Goal: Register for event/course: Sign up to attend an event or enroll in a course

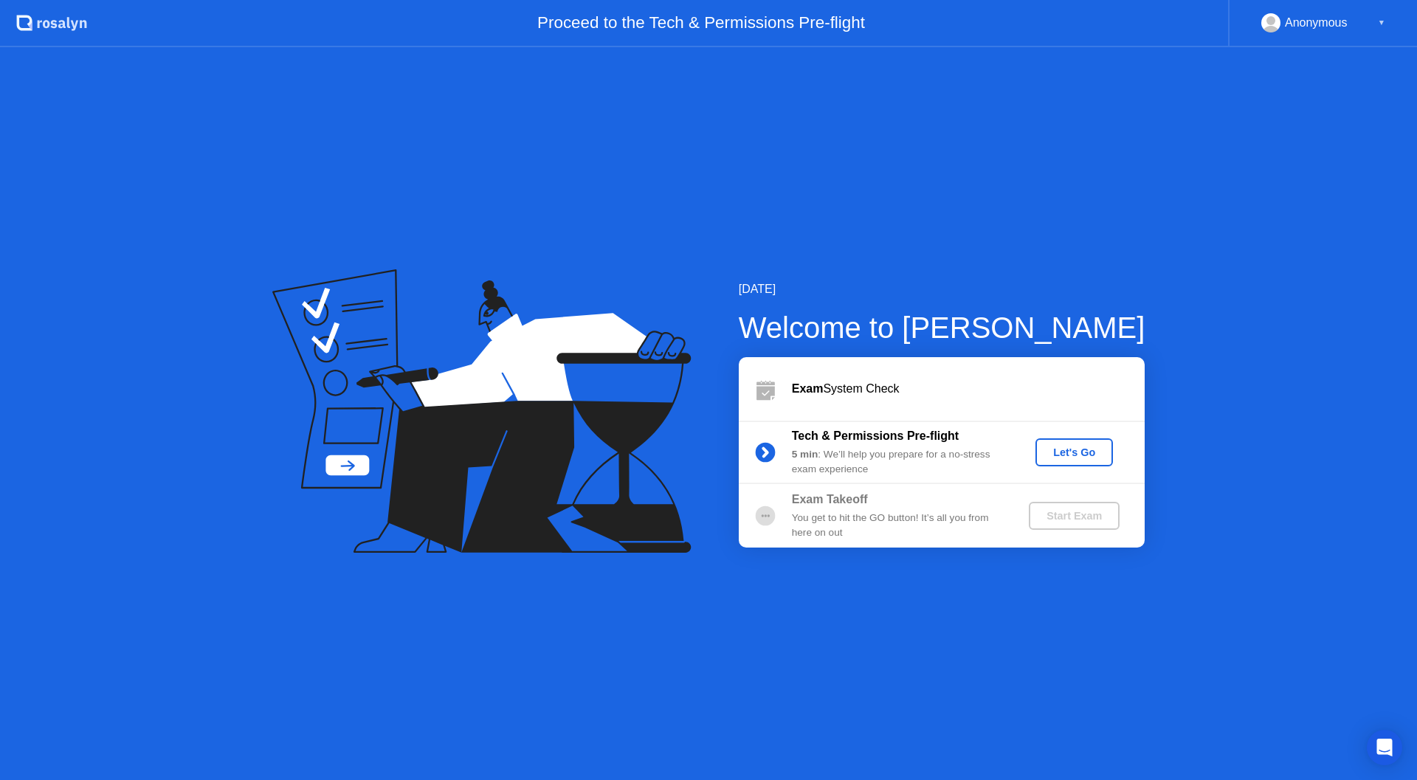
click at [1082, 458] on div "Let's Go" at bounding box center [1075, 453] width 66 height 12
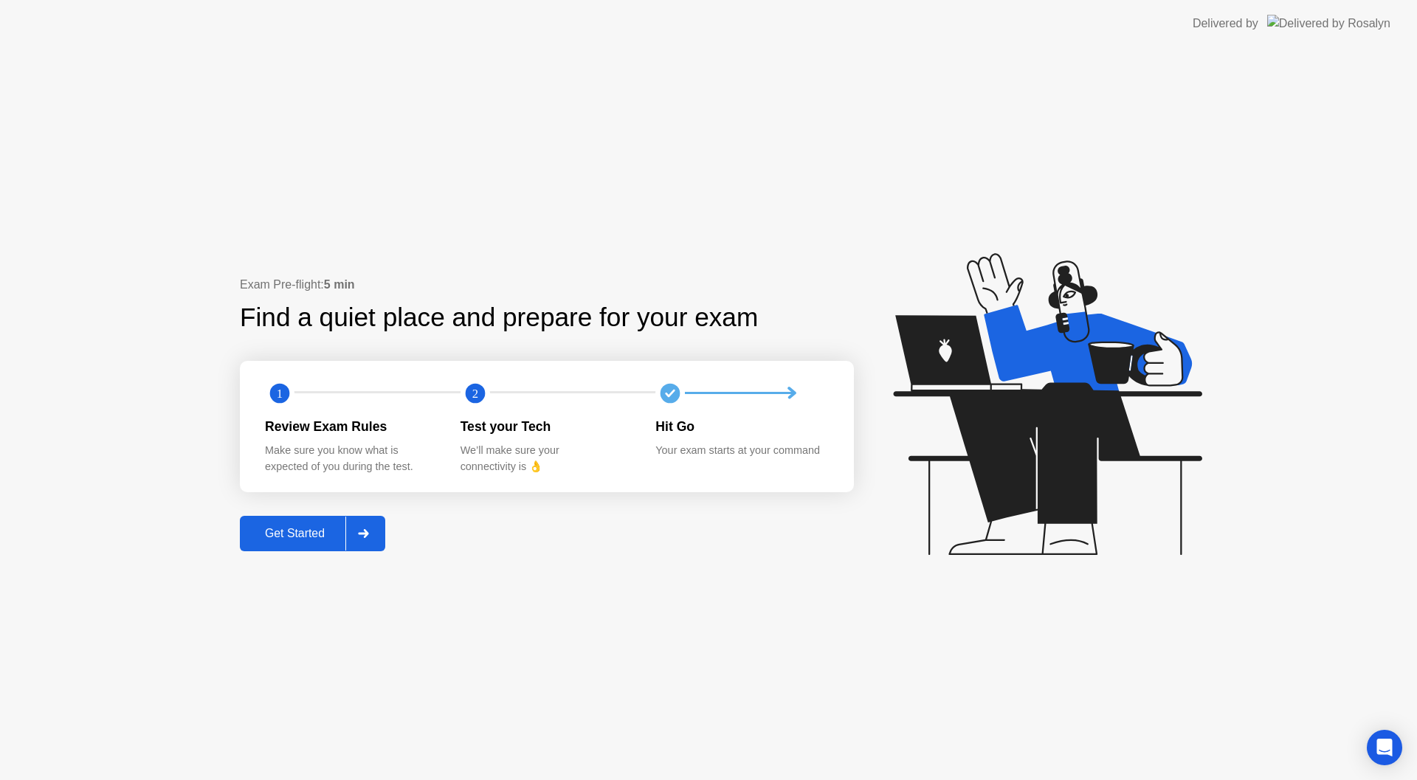
click at [362, 538] on icon at bounding box center [363, 533] width 11 height 9
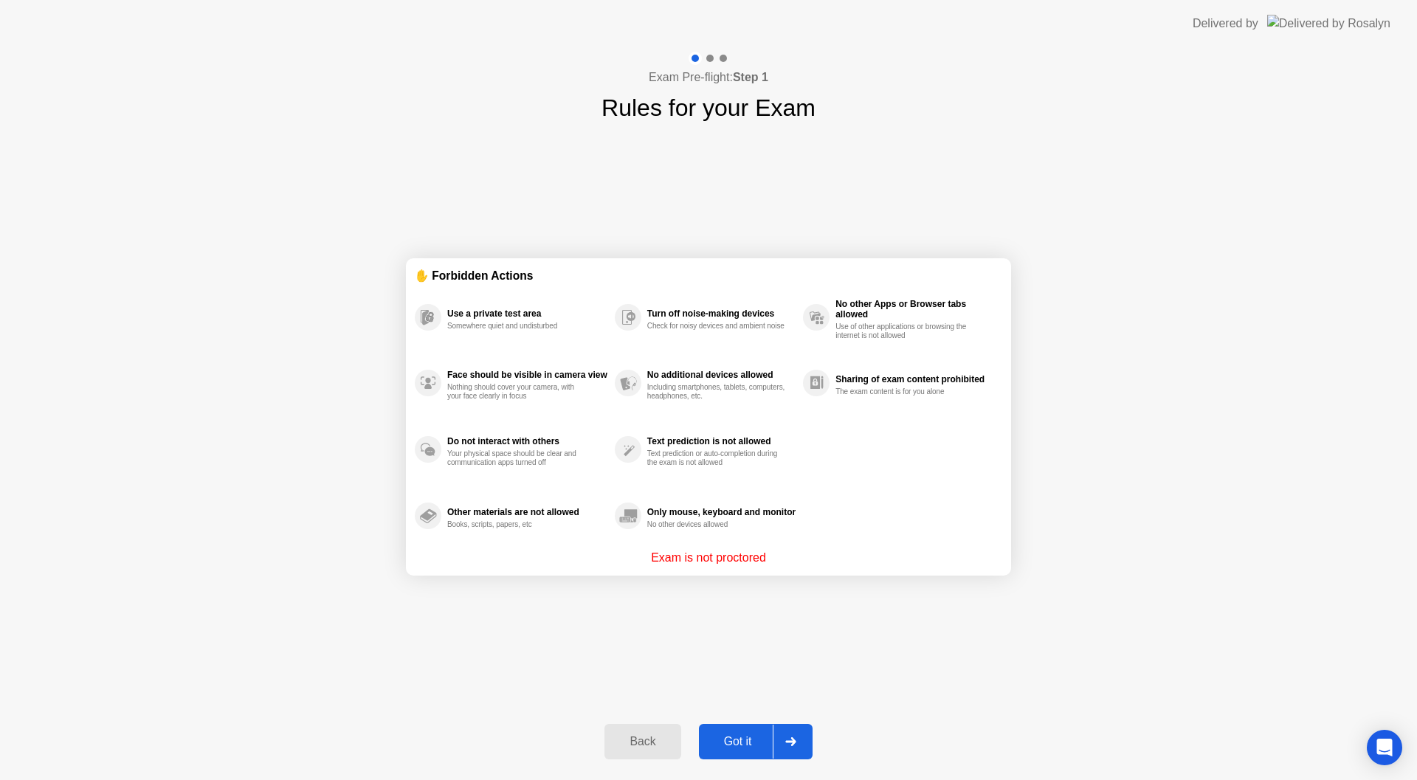
click at [801, 742] on div at bounding box center [790, 742] width 35 height 34
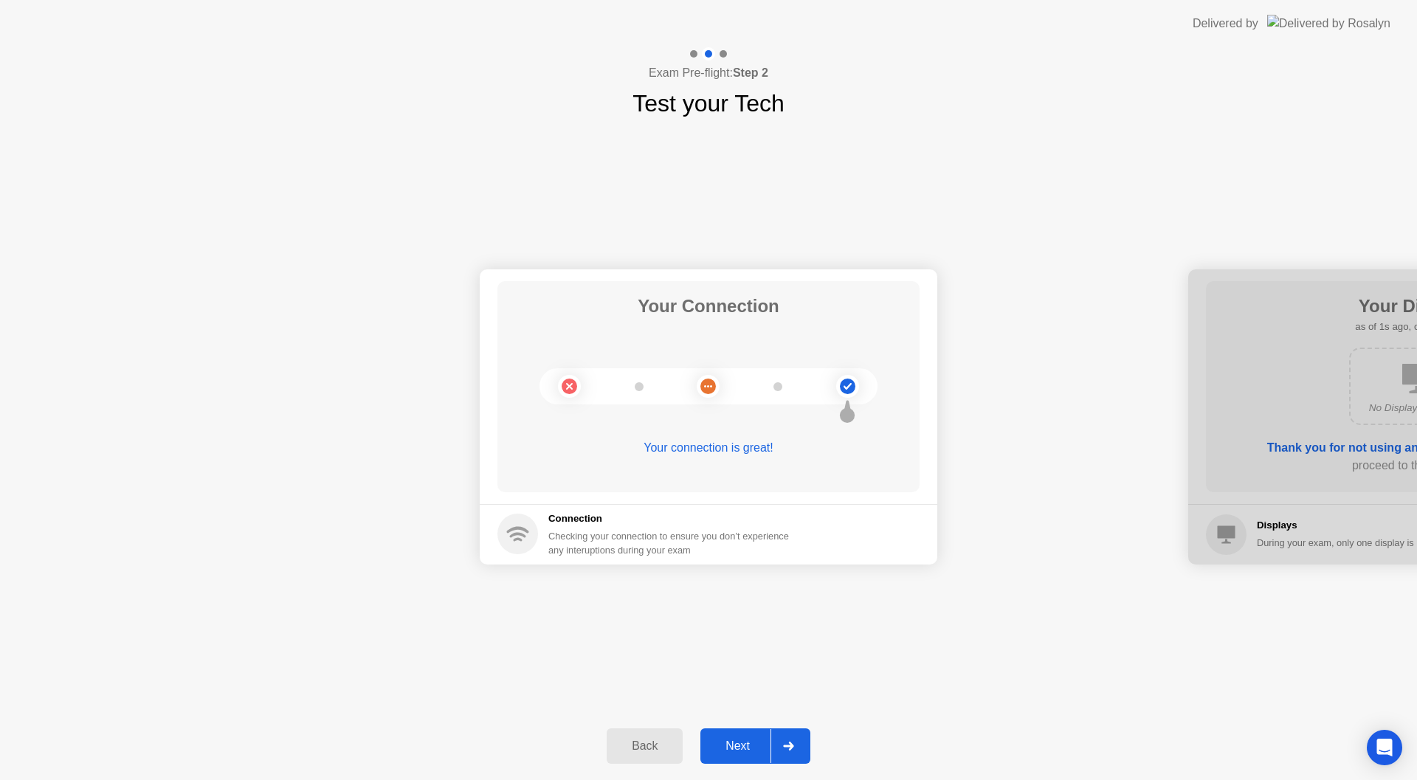
click at [792, 599] on div "Your Connection Your connection is great! Connection Checking your connection t…" at bounding box center [708, 416] width 1417 height 591
click at [792, 745] on icon at bounding box center [788, 746] width 10 height 9
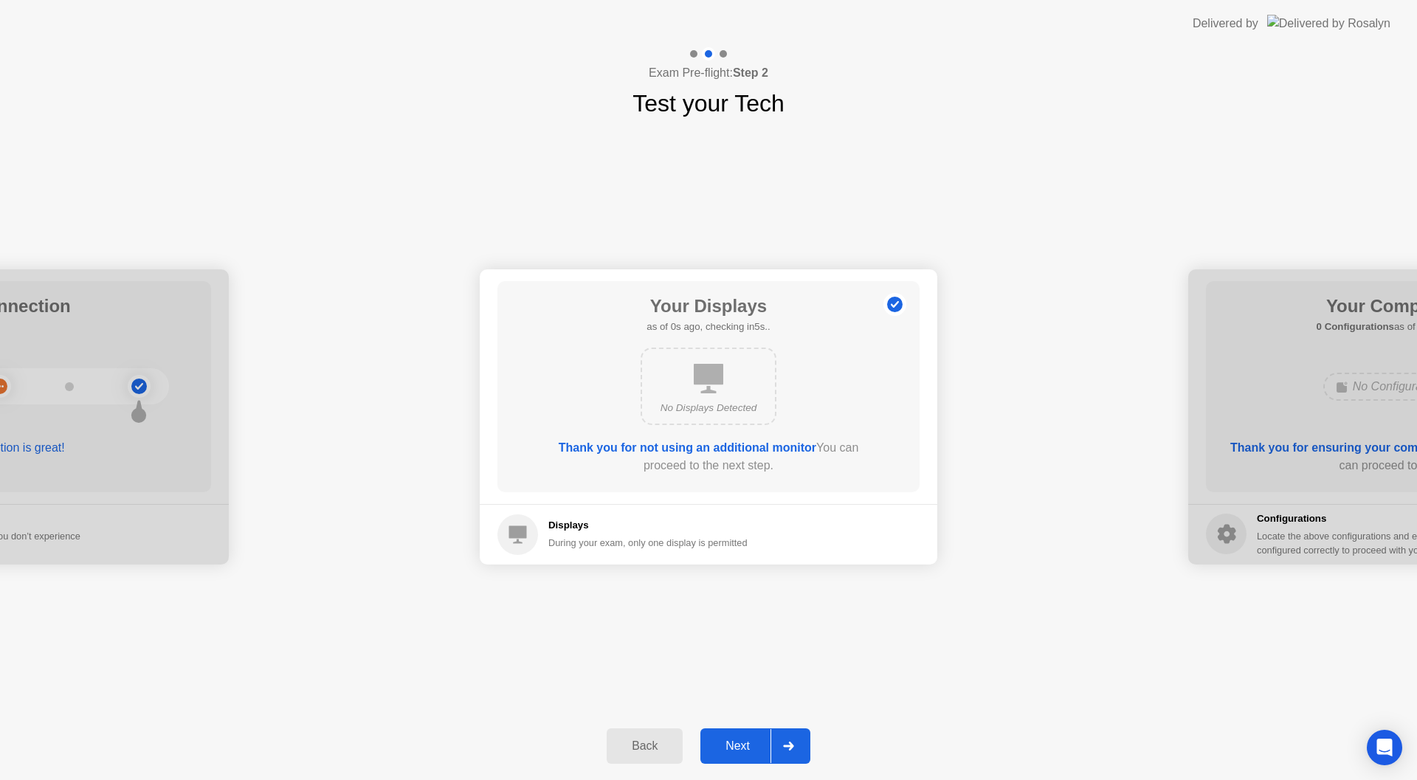
click at [825, 584] on div "Your Connection Your connection is great! Connection Checking your connection t…" at bounding box center [708, 416] width 1417 height 591
click at [817, 600] on div "Your Connection Your connection is great! Connection Checking your connection t…" at bounding box center [708, 416] width 1417 height 591
click at [797, 749] on div at bounding box center [788, 746] width 35 height 34
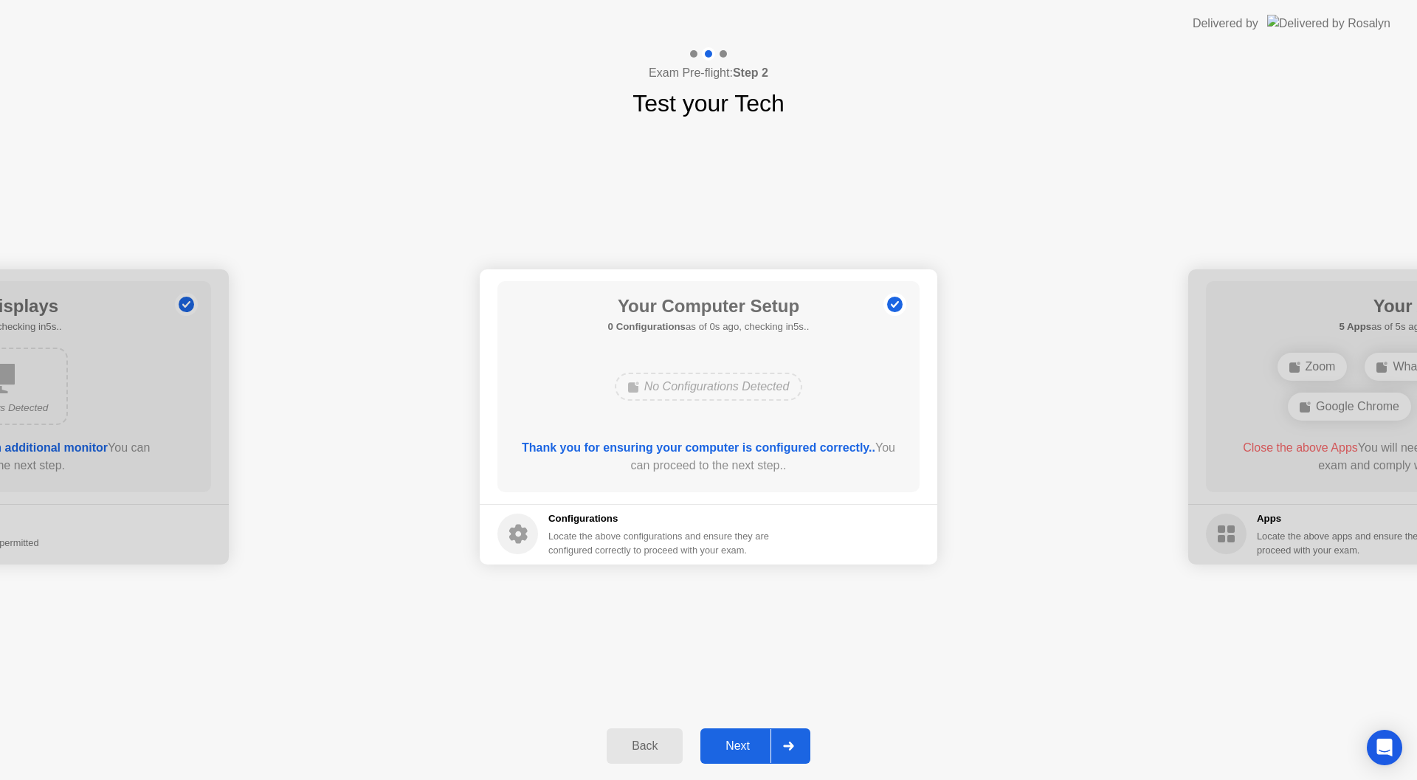
click at [798, 743] on div at bounding box center [788, 746] width 35 height 34
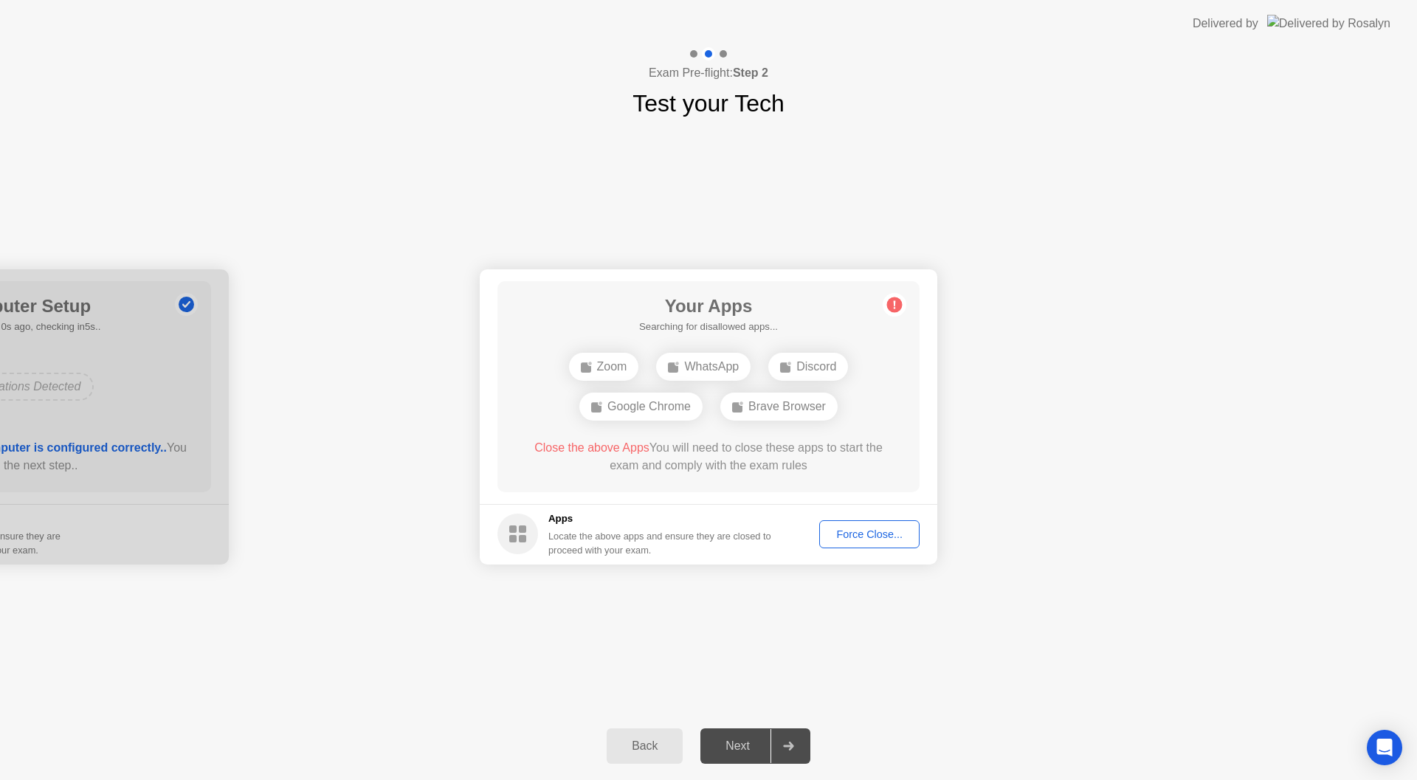
click at [805, 628] on div "Your Connection Your connection is great! Connection Checking your connection t…" at bounding box center [708, 416] width 1417 height 591
click at [792, 639] on div "Your Connection Your connection is great! Connection Checking your connection t…" at bounding box center [708, 416] width 1417 height 591
click at [875, 555] on footer "Apps Locate the above apps and ensure they are closed to proceed with your exam…" at bounding box center [709, 534] width 458 height 61
click at [876, 537] on div "Force Close..." at bounding box center [870, 535] width 90 height 12
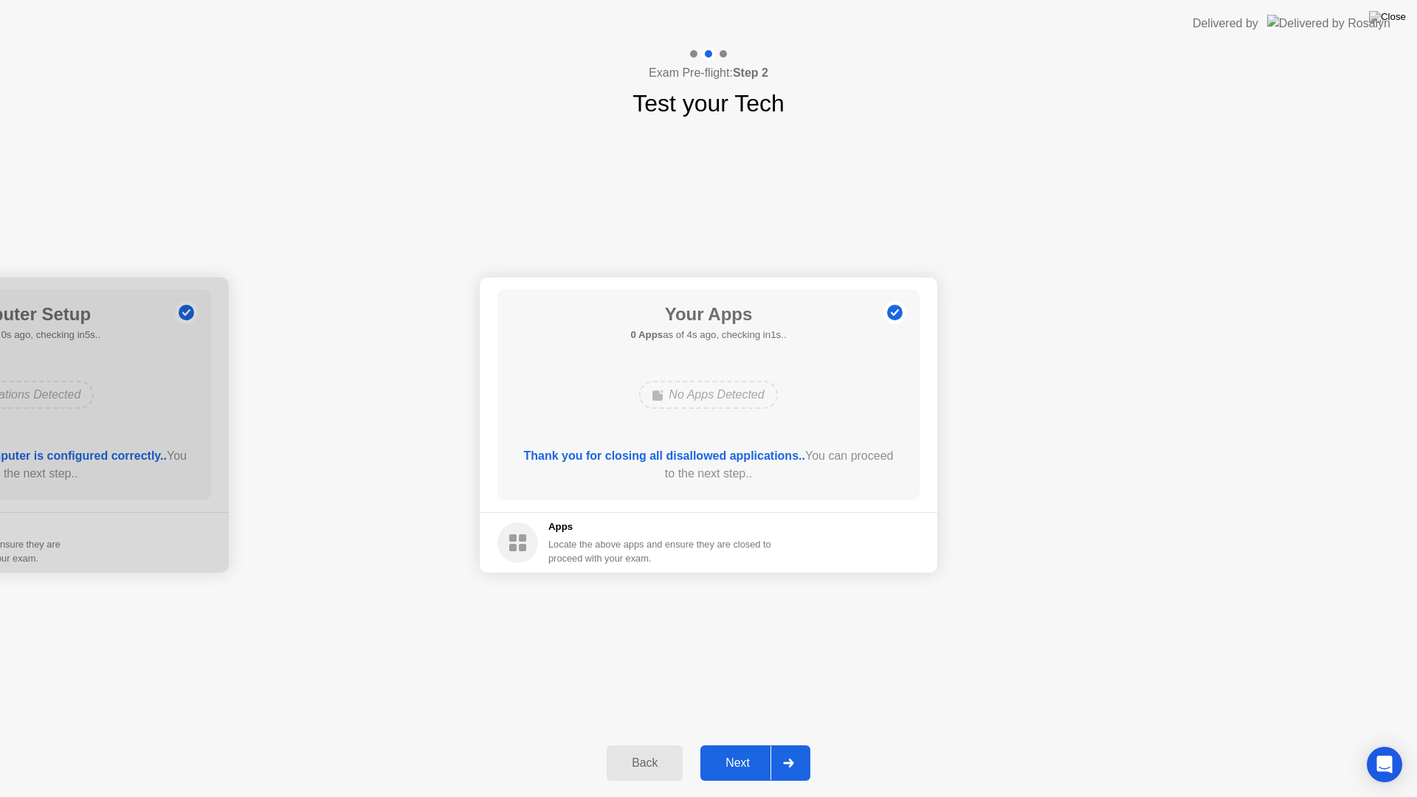
click at [805, 755] on div at bounding box center [788, 763] width 35 height 34
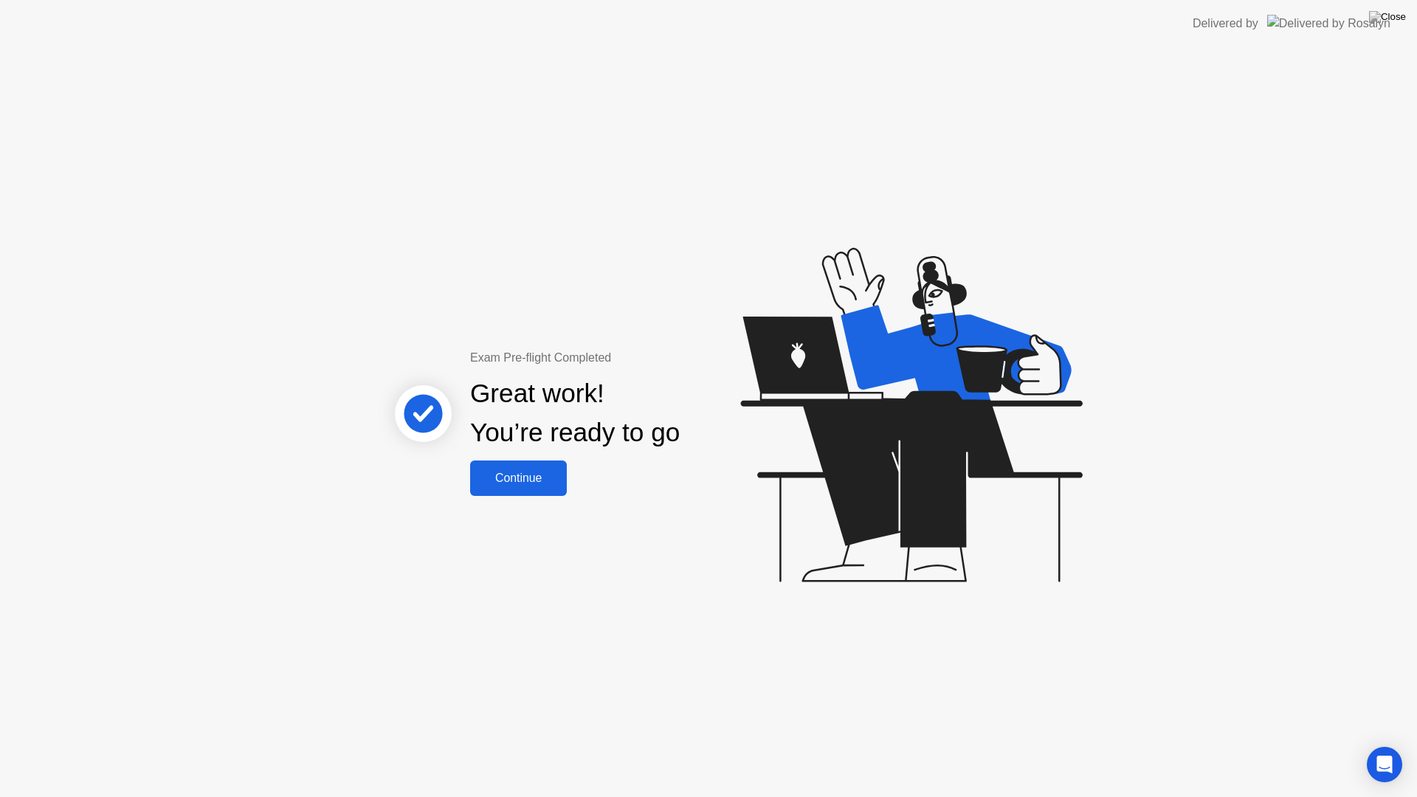
click at [535, 481] on div "Continue" at bounding box center [519, 478] width 88 height 13
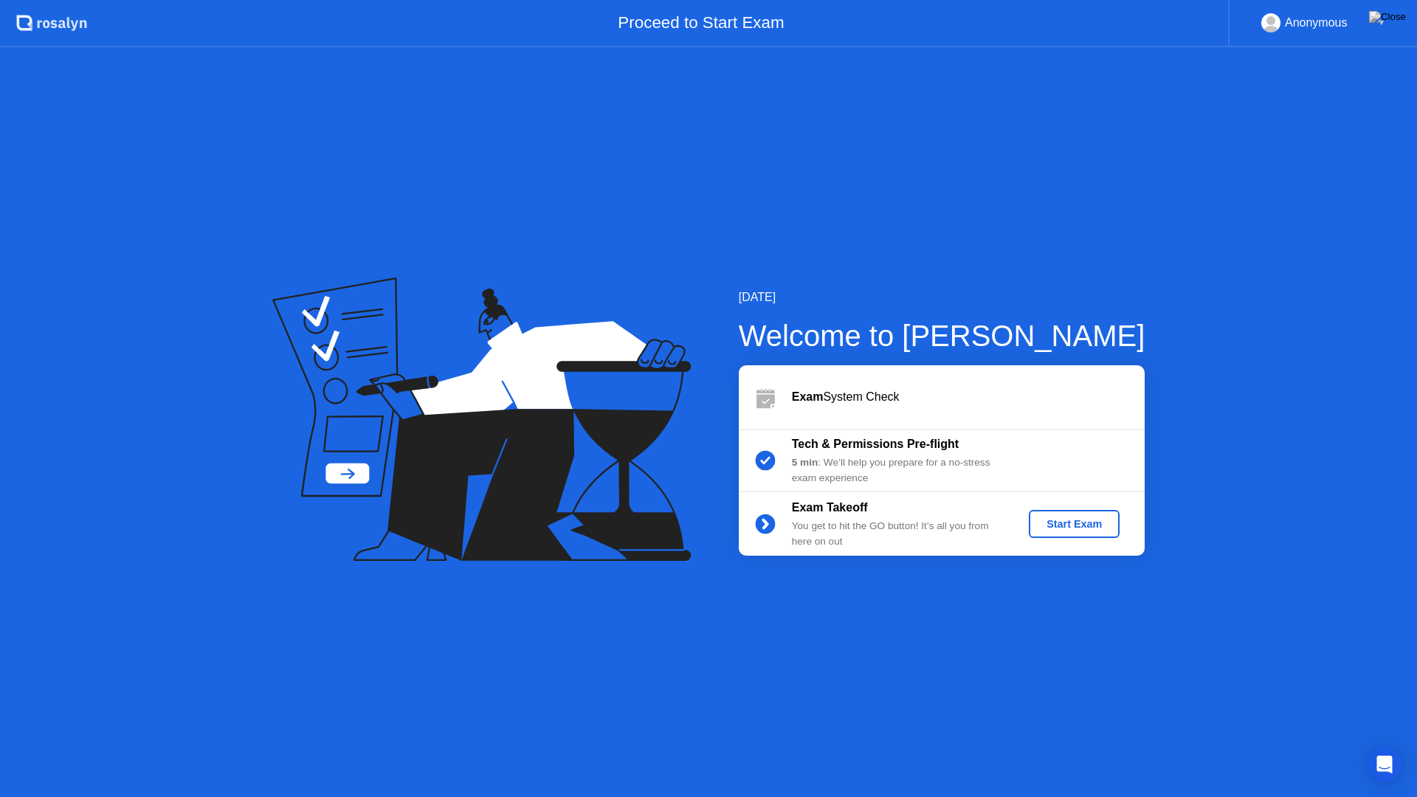
click at [1111, 519] on div "Start Exam" at bounding box center [1074, 524] width 79 height 12
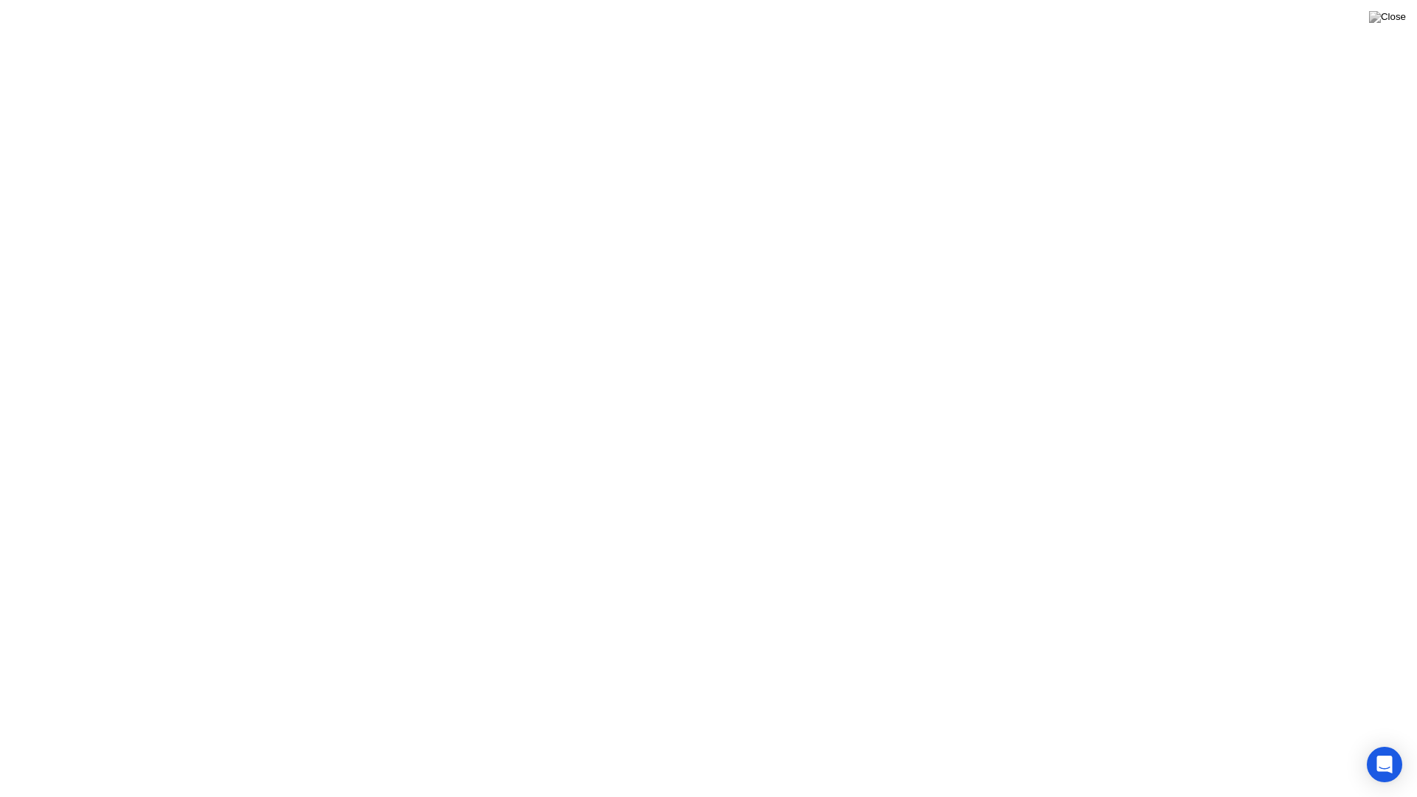
click div "Exam Rules"
click at [811, 776] on button "Exam Rules" at bounding box center [774, 773] width 78 height 13
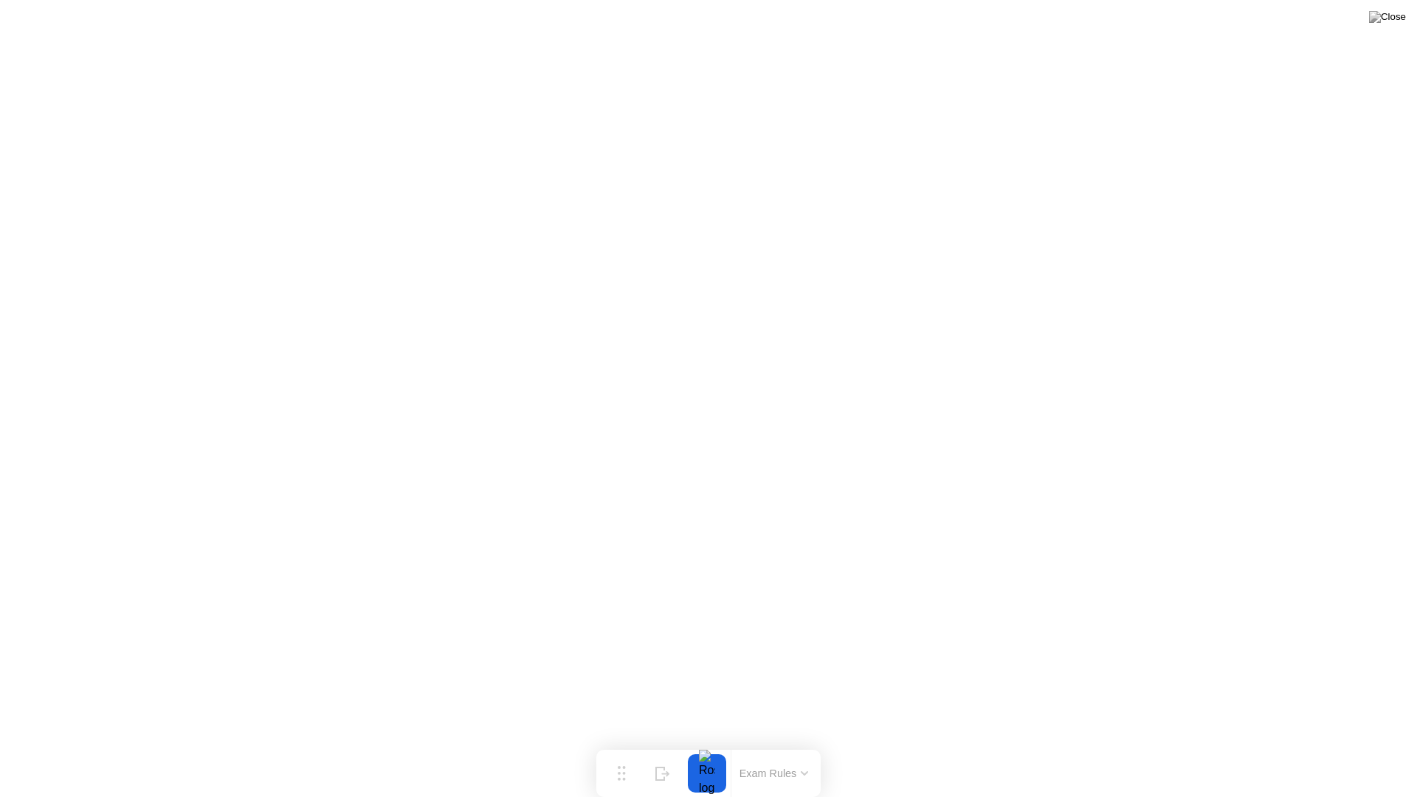
click at [709, 766] on div at bounding box center [707, 774] width 31 height 38
click at [712, 771] on div at bounding box center [707, 774] width 31 height 38
click at [1260, 769] on button "End Proctoring Session" at bounding box center [1296, 757] width 182 height 38
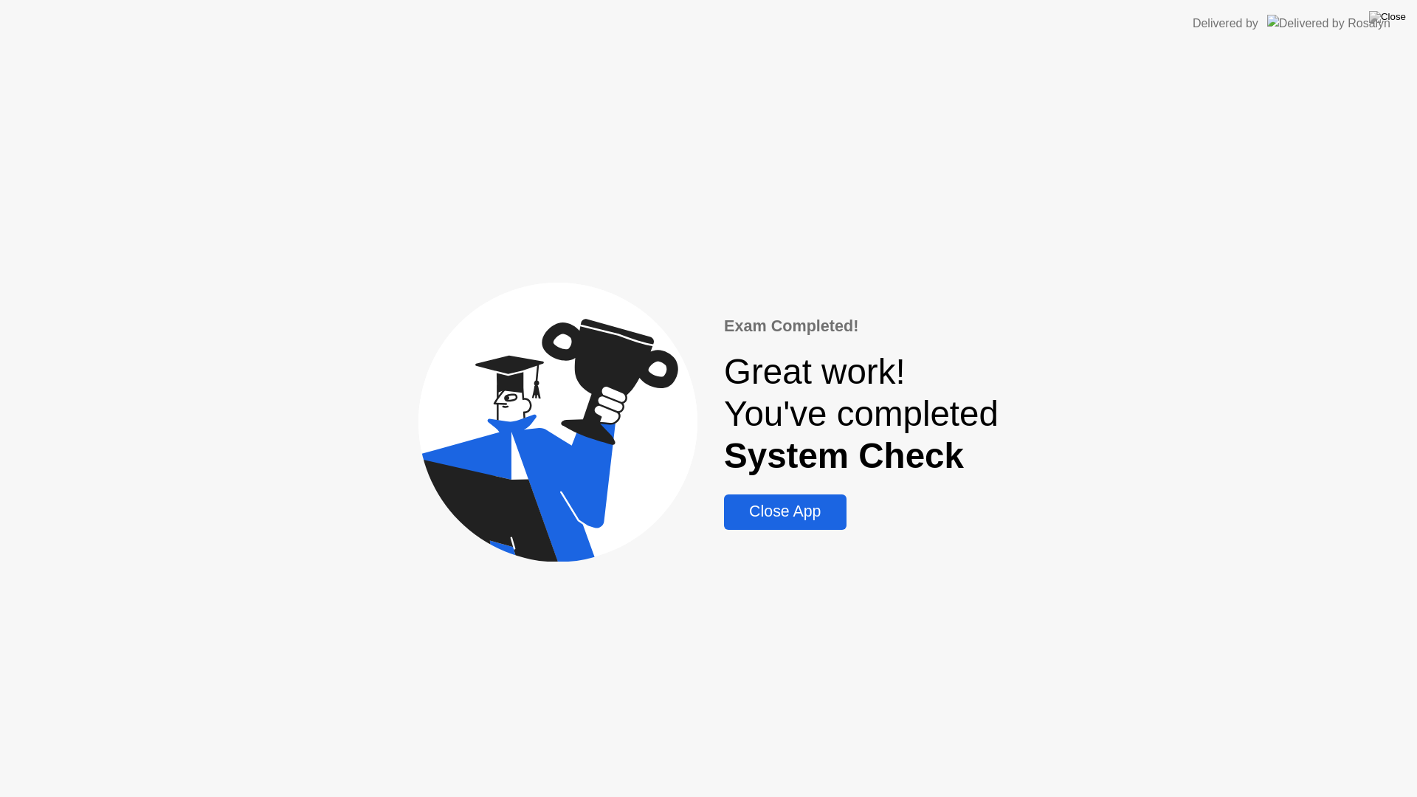
click at [804, 520] on div "Close App" at bounding box center [785, 512] width 113 height 18
